Goal: Navigation & Orientation: Find specific page/section

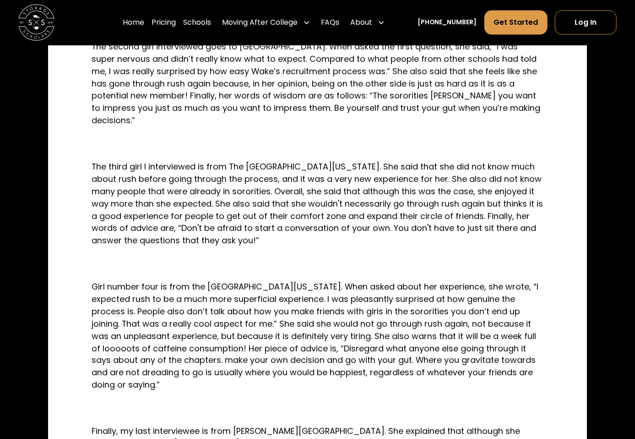
scroll to position [687, 0]
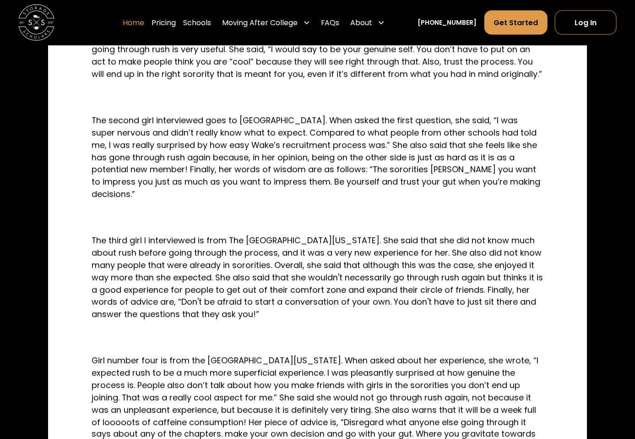
click at [145, 22] on link "Home" at bounding box center [134, 23] width 22 height 26
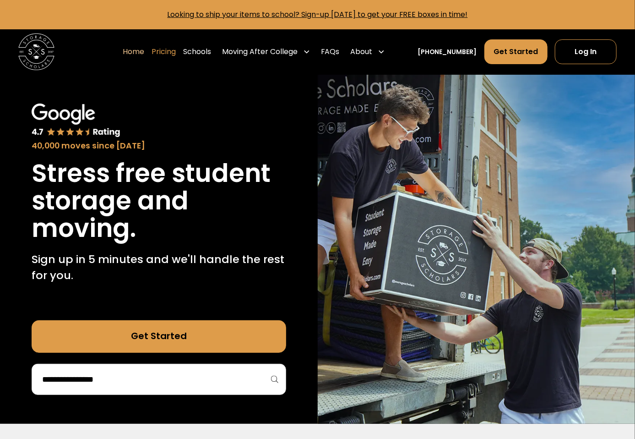
click at [176, 52] on link "Pricing" at bounding box center [164, 52] width 24 height 26
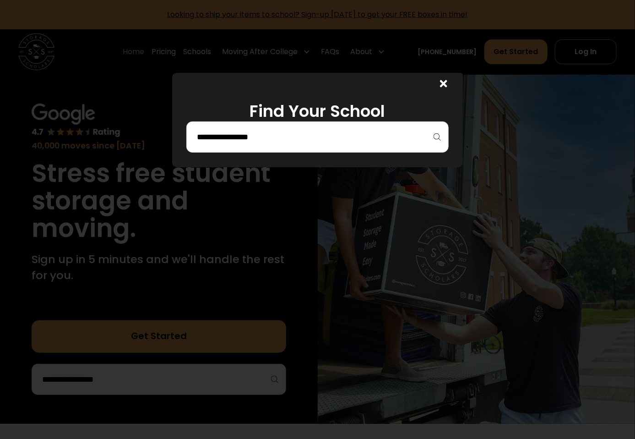
click at [452, 84] on div at bounding box center [440, 84] width 43 height 22
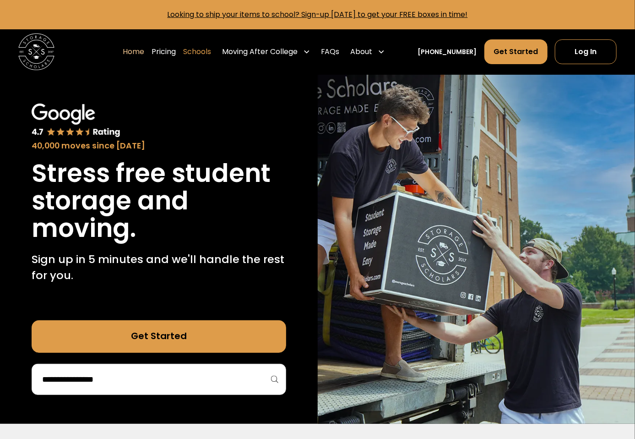
click at [211, 49] on link "Schools" at bounding box center [197, 52] width 28 height 26
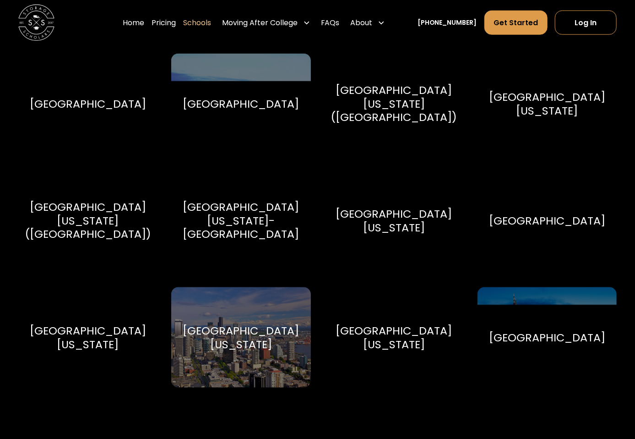
scroll to position [5082, 0]
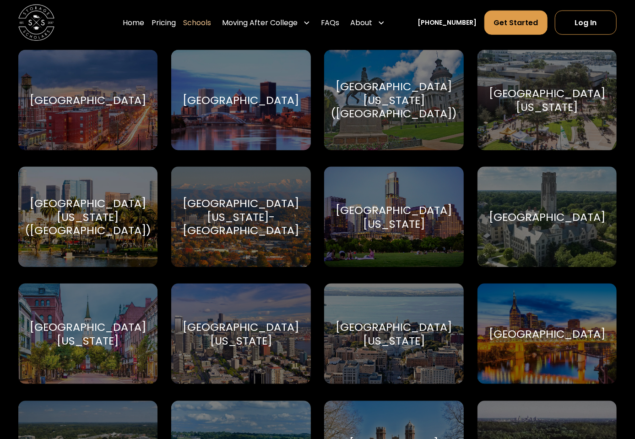
click at [410, 231] on div "[GEOGRAPHIC_DATA][US_STATE]" at bounding box center [394, 216] width 118 height 27
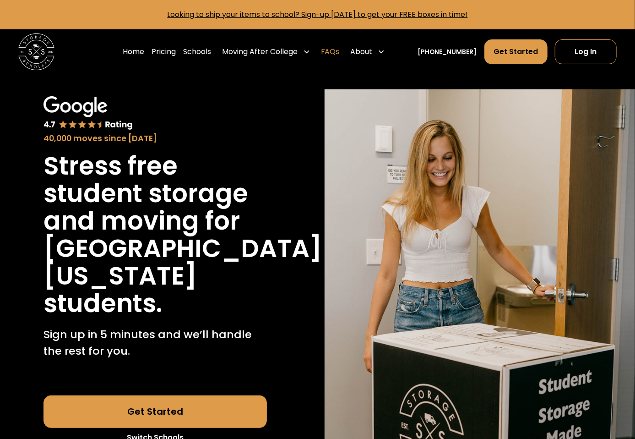
click at [340, 51] on link "FAQs" at bounding box center [330, 52] width 18 height 26
